Goal: Navigation & Orientation: Find specific page/section

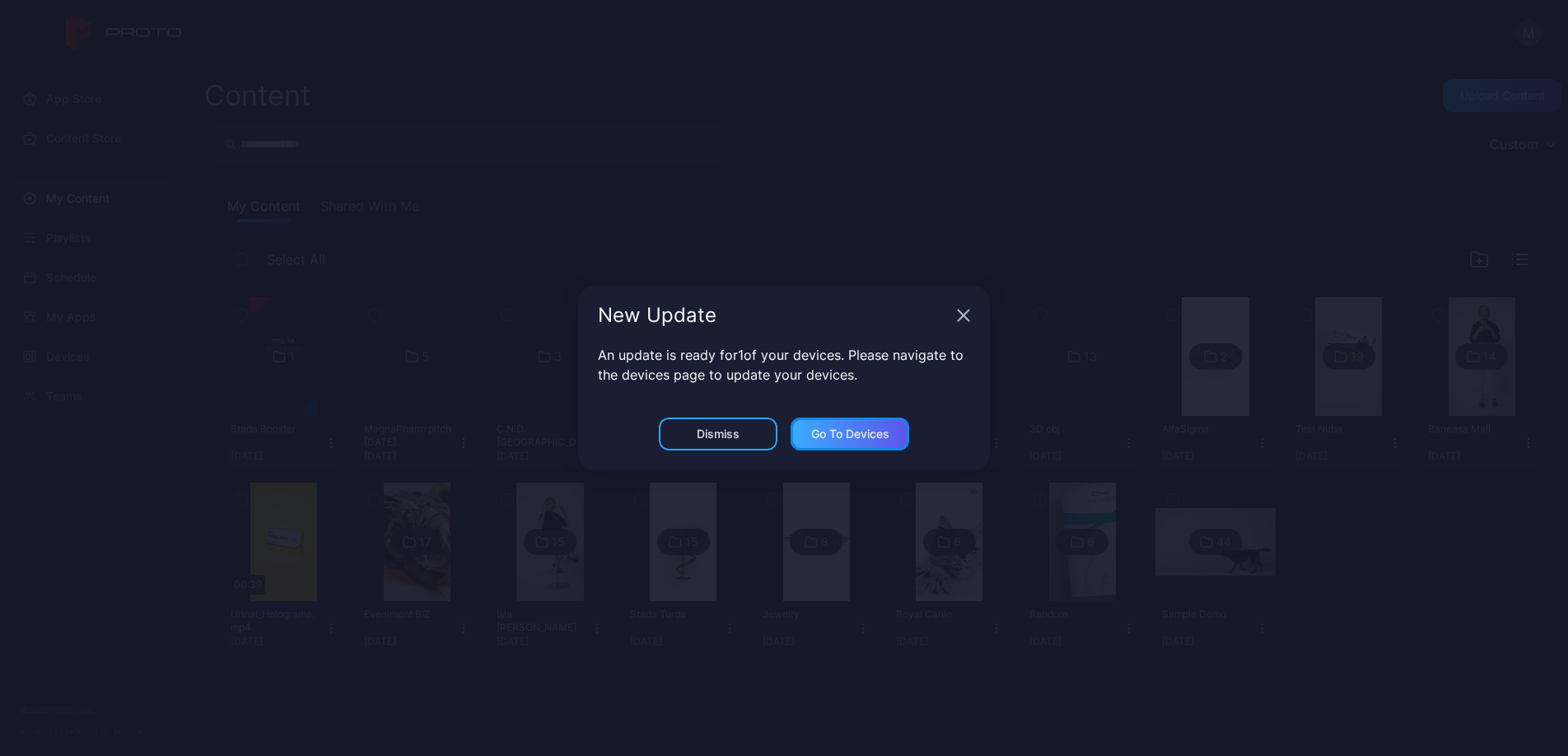
click at [866, 436] on div "Go to devices" at bounding box center [850, 433] width 79 height 13
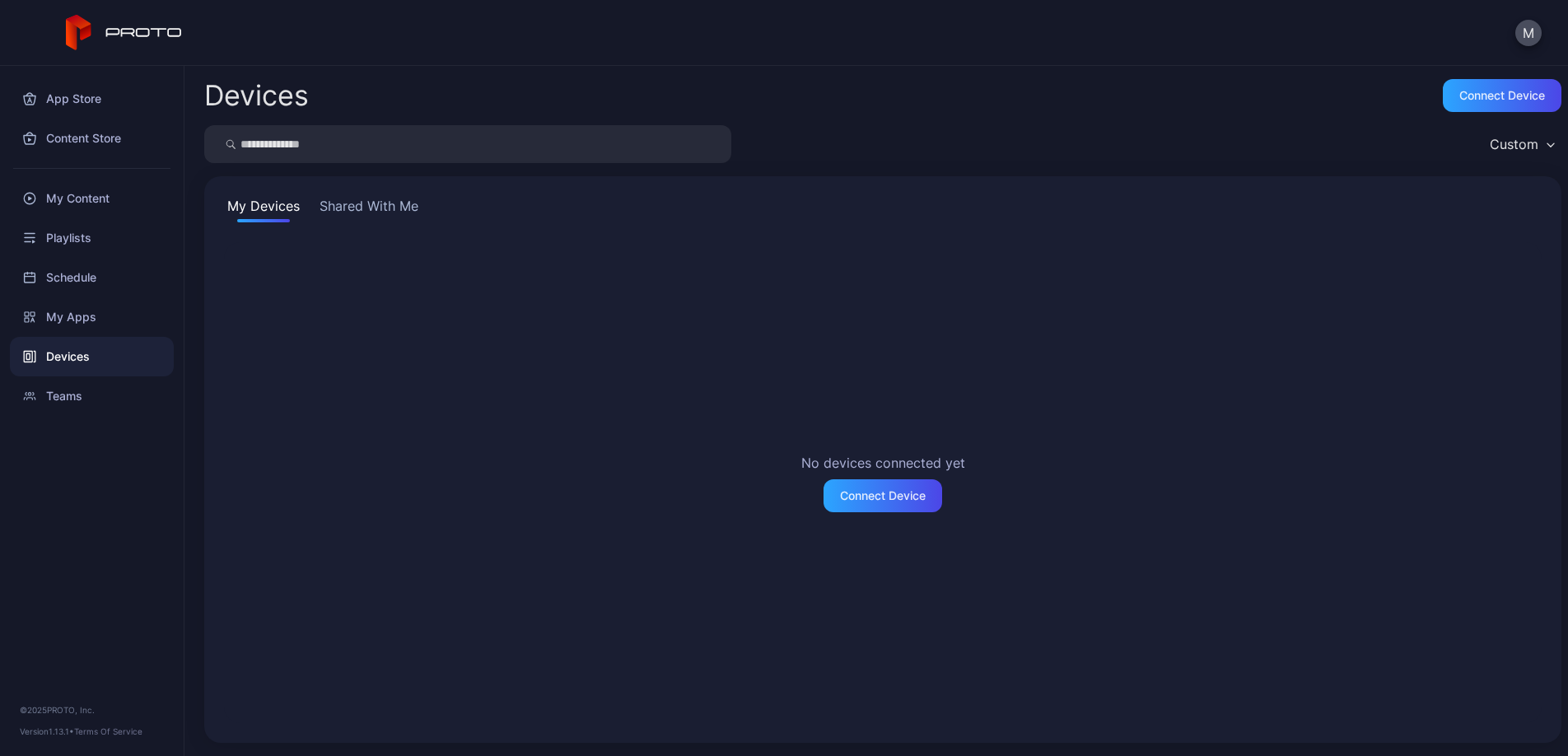
click at [383, 215] on button "Shared With Me" at bounding box center [368, 208] width 105 height 26
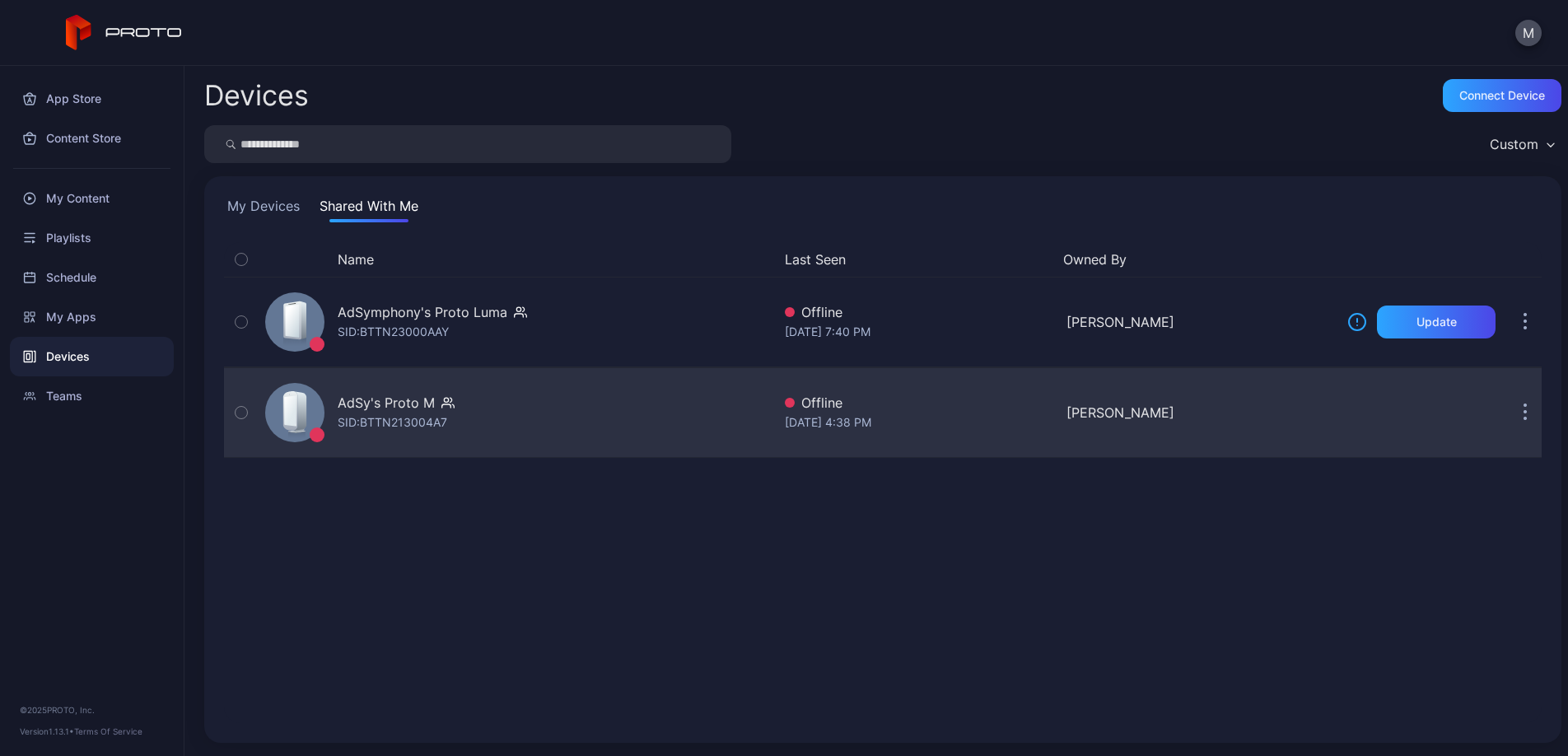
click at [553, 417] on div "AdSy's Proto M SID: BTTN213004A7" at bounding box center [515, 413] width 513 height 82
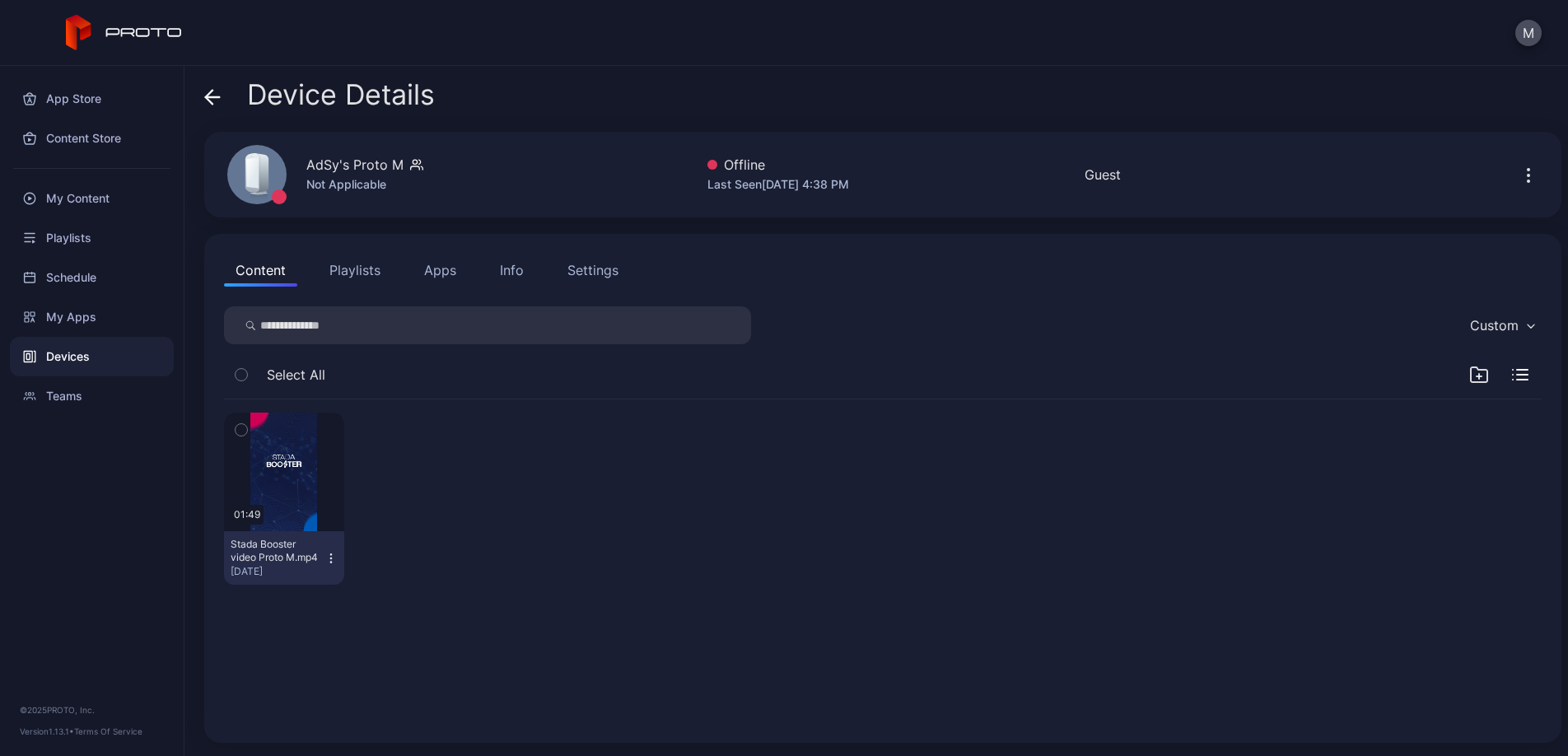
click at [209, 91] on icon at bounding box center [212, 97] width 16 height 16
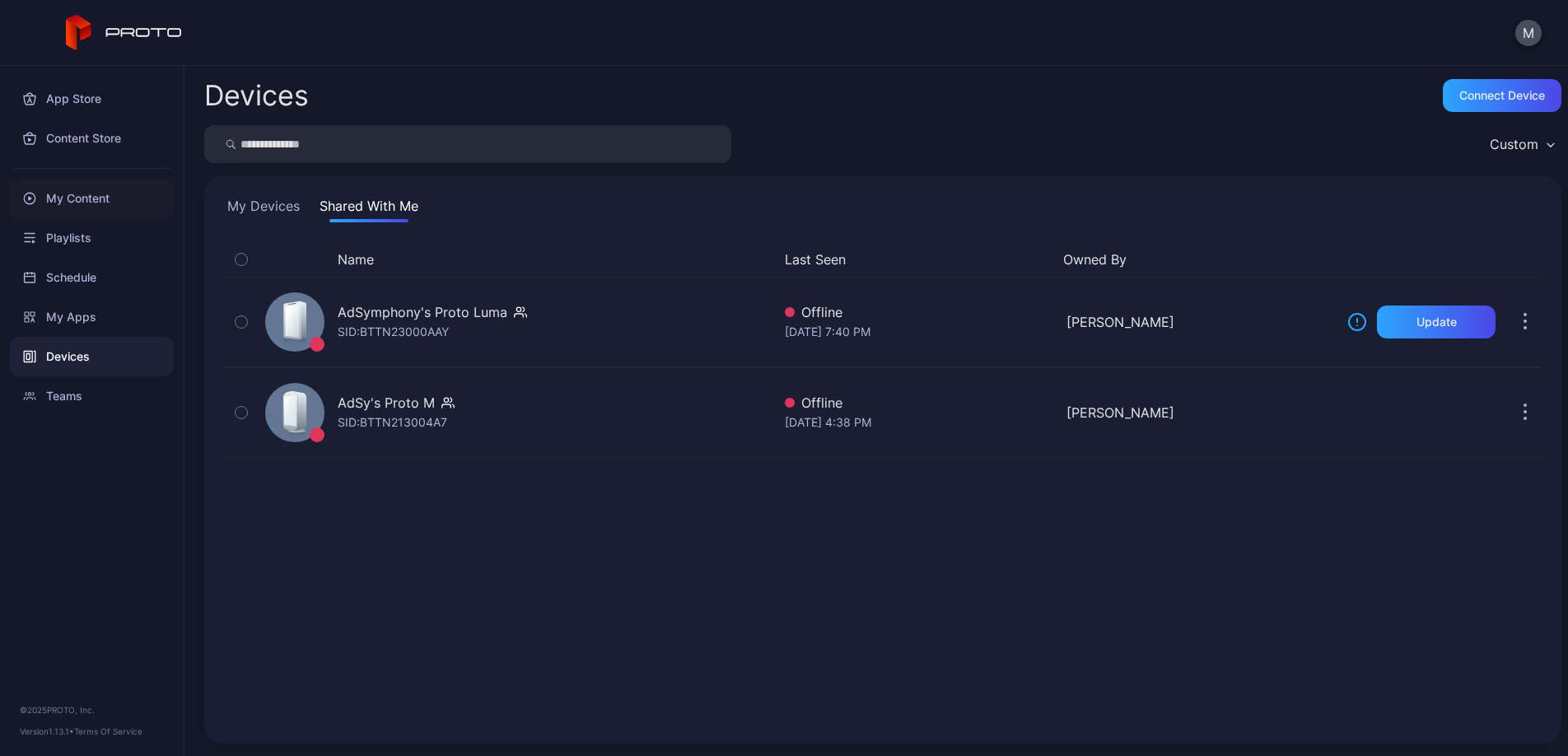
click at [94, 202] on div "My Content" at bounding box center [92, 198] width 164 height 39
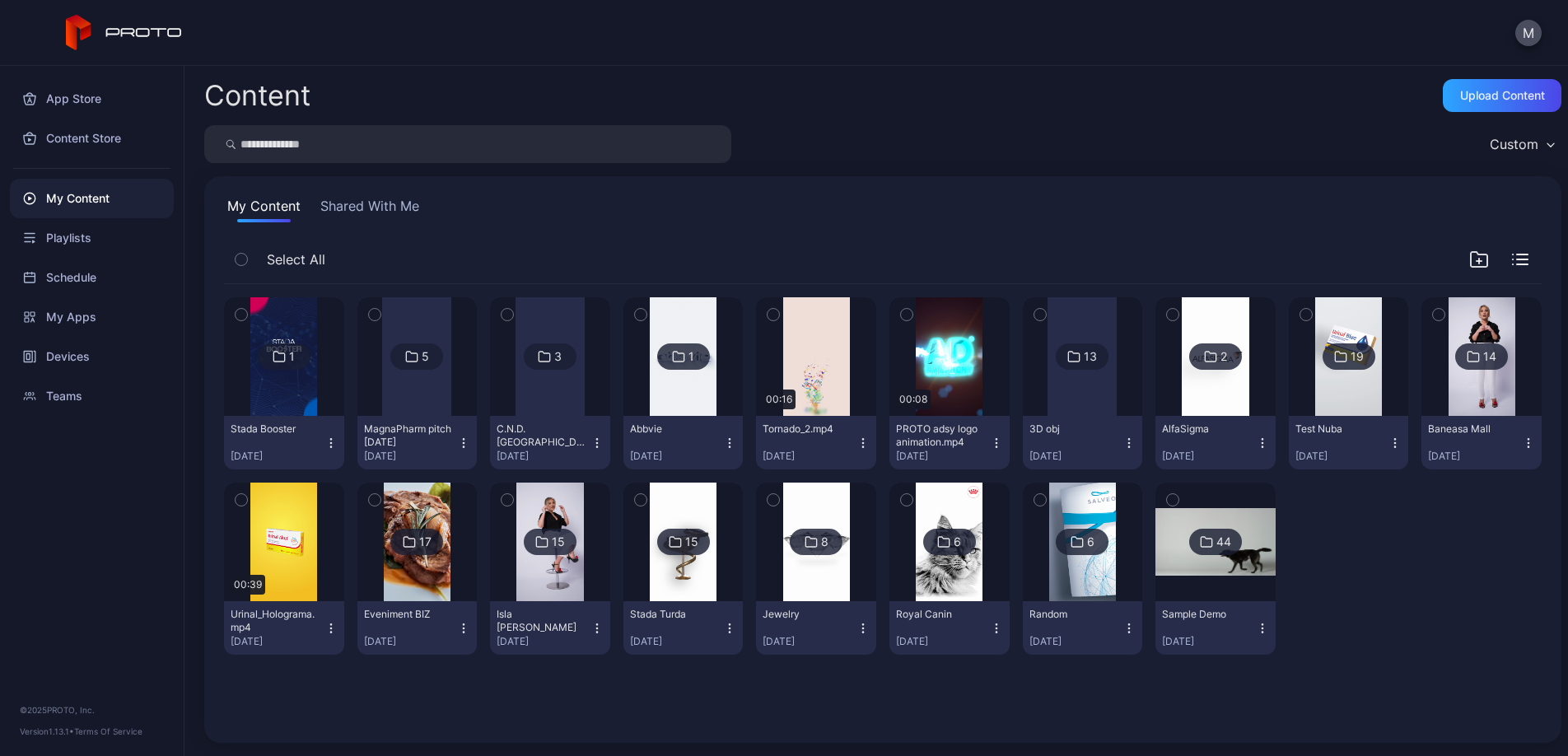
click at [710, 354] on div "1" at bounding box center [684, 356] width 53 height 26
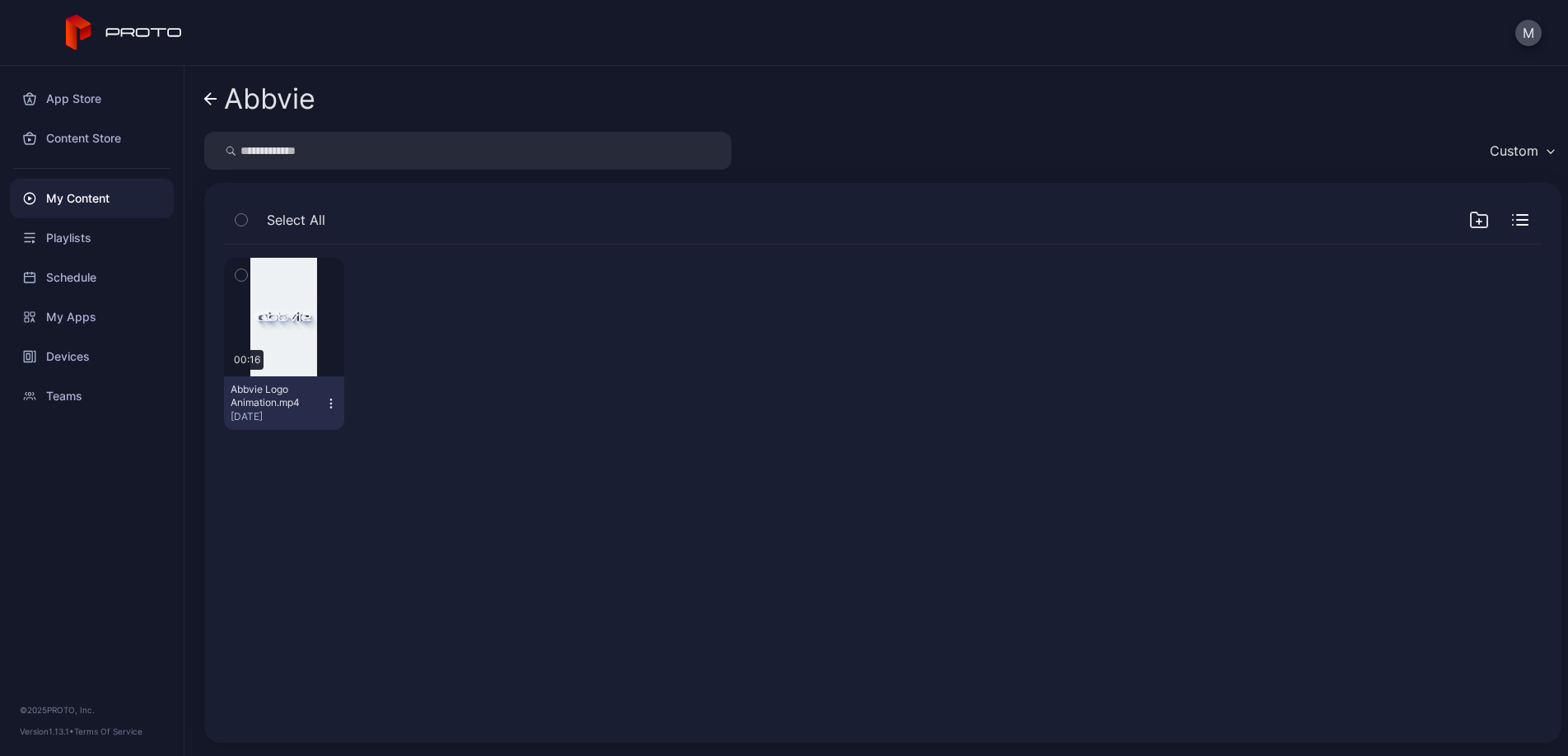
click at [213, 97] on icon at bounding box center [210, 99] width 13 height 14
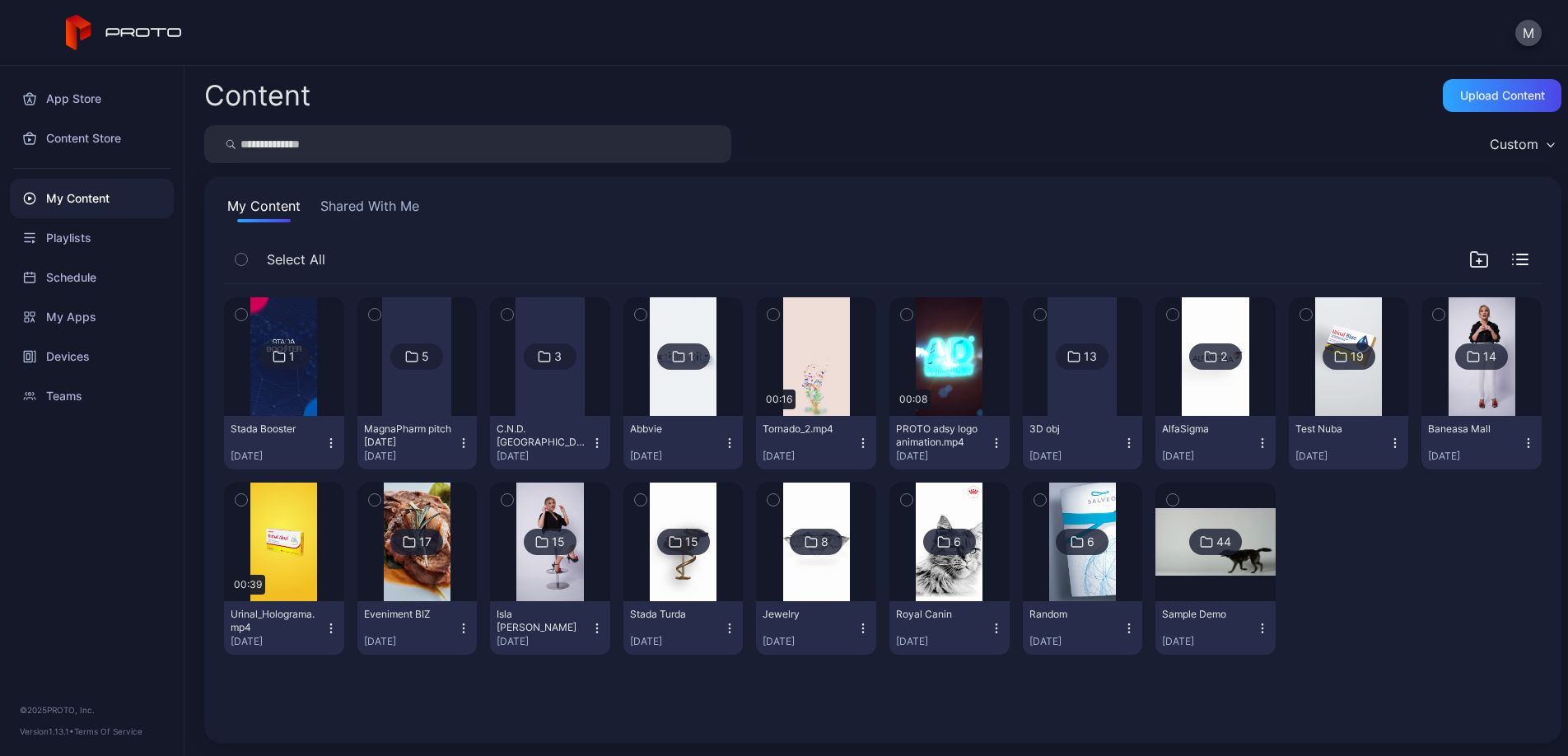
click at [561, 352] on div "3" at bounding box center [558, 356] width 8 height 15
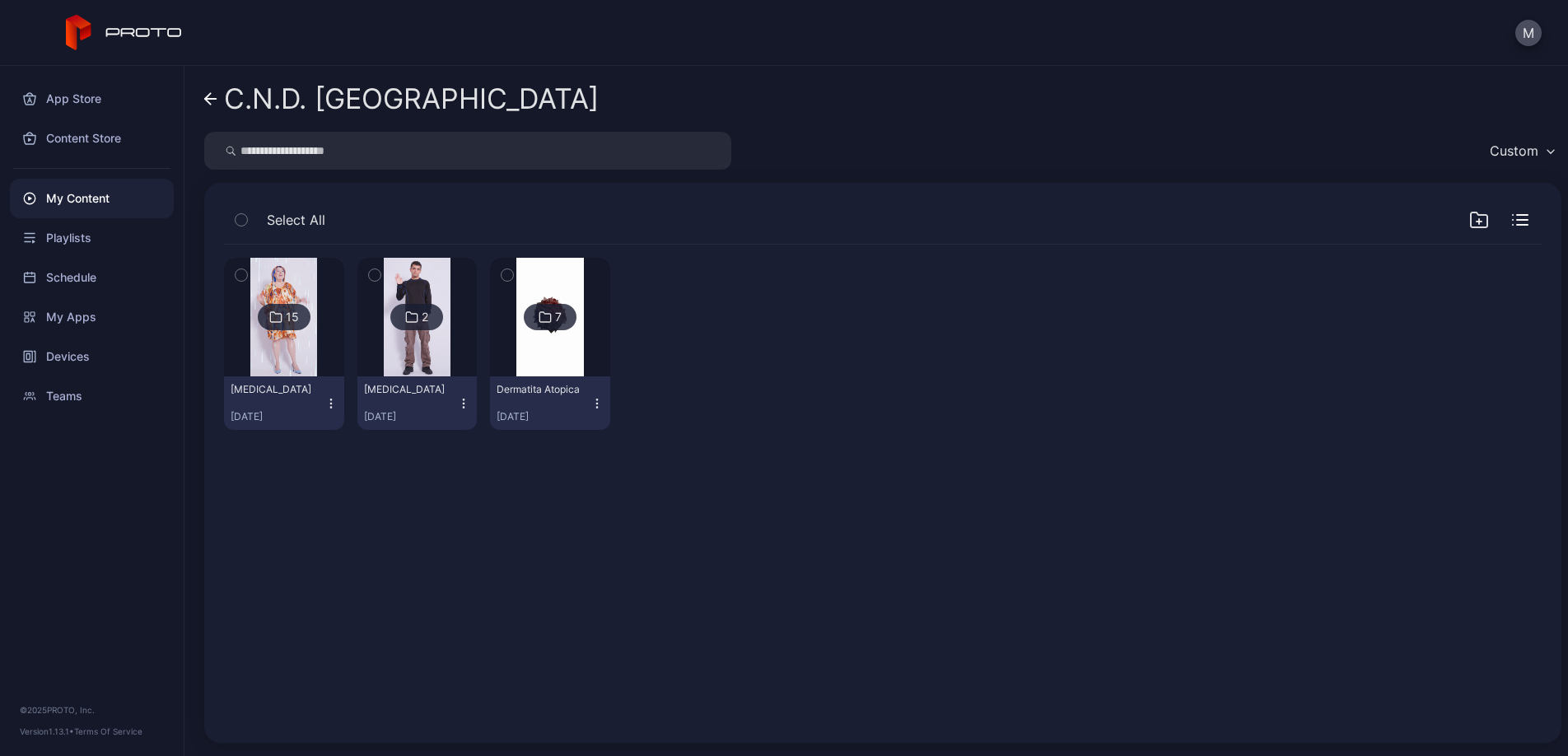
click at [211, 94] on icon at bounding box center [210, 99] width 13 height 14
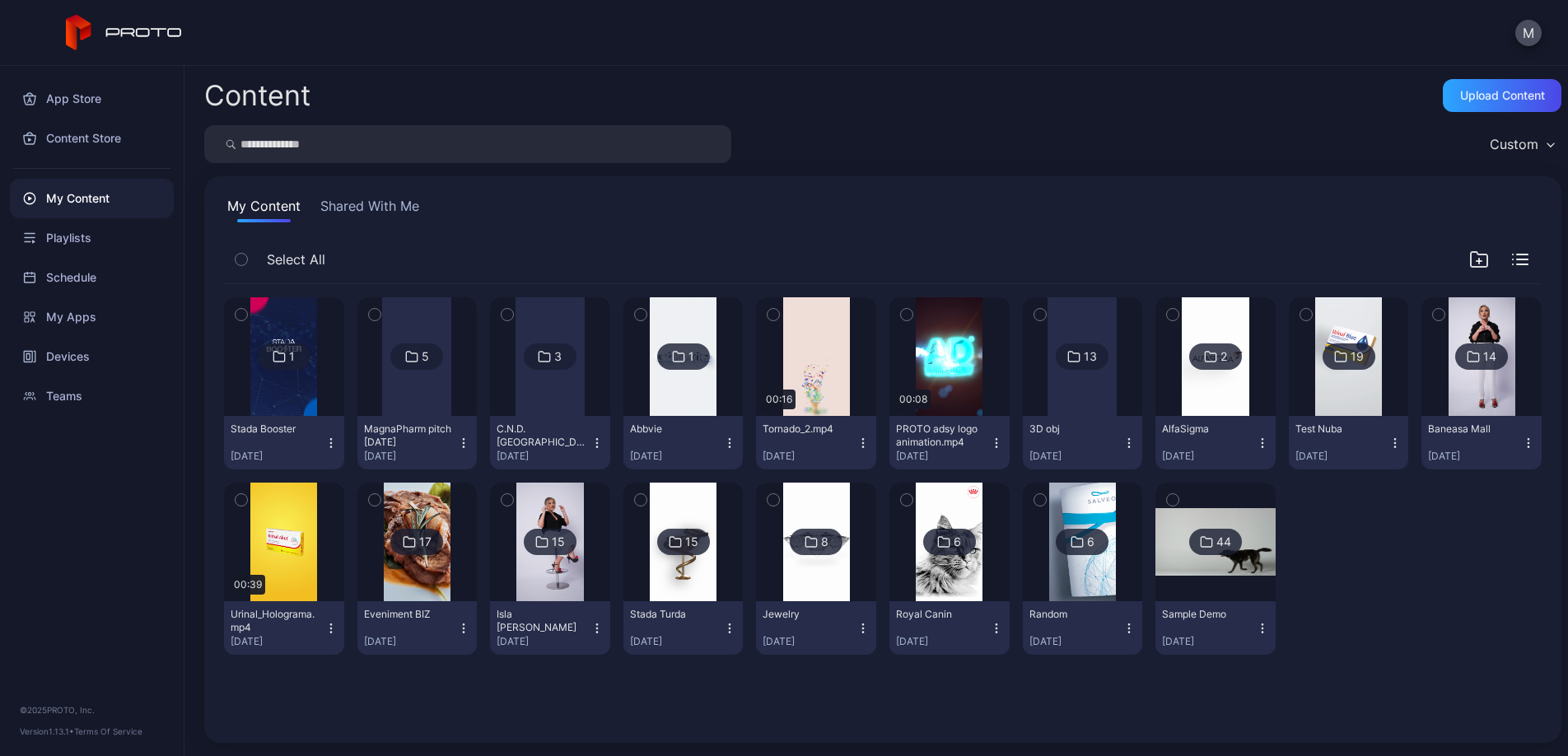
click at [1242, 367] on div "2" at bounding box center [1216, 356] width 53 height 26
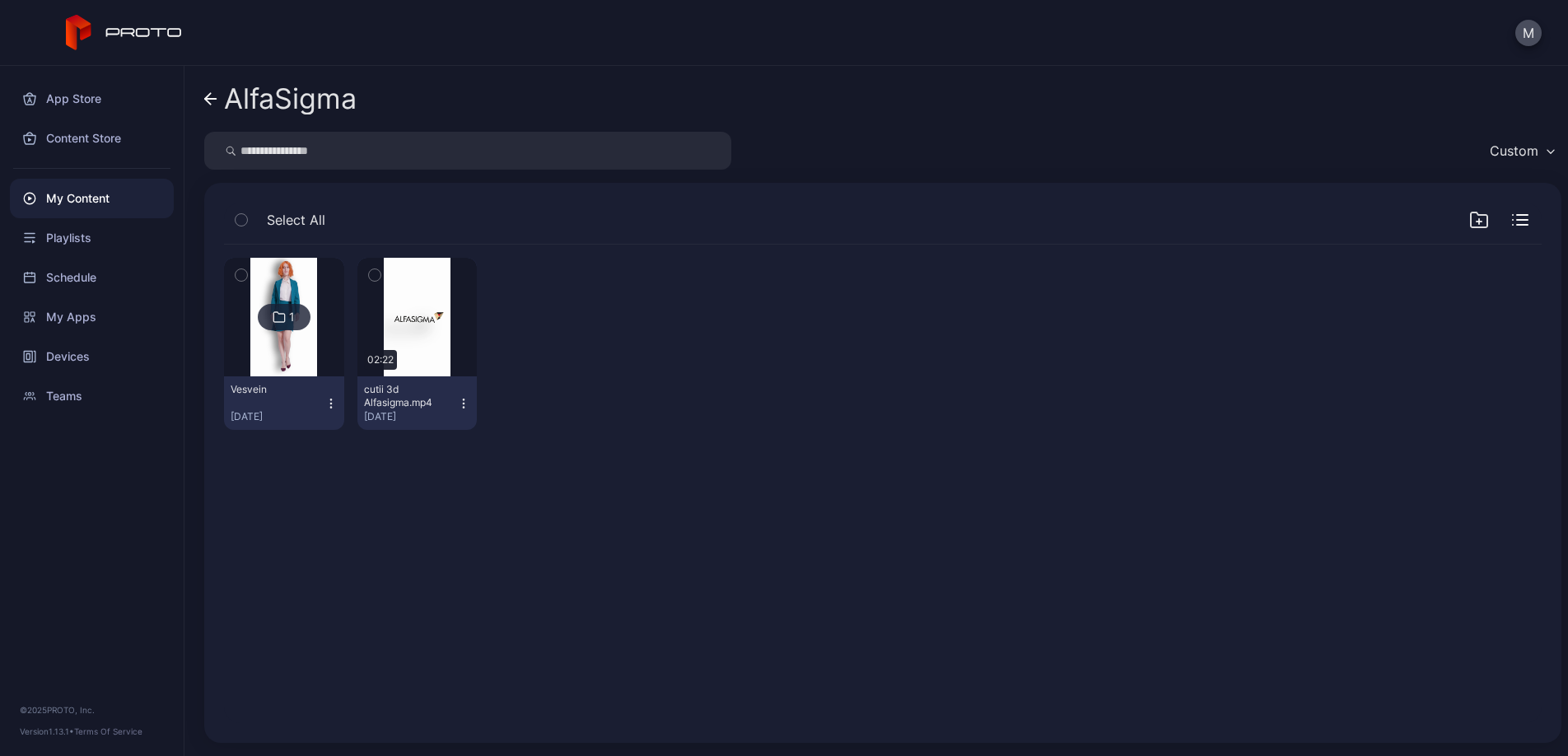
click at [295, 319] on div "1" at bounding box center [291, 316] width 6 height 15
